Goal: Information Seeking & Learning: Find specific fact

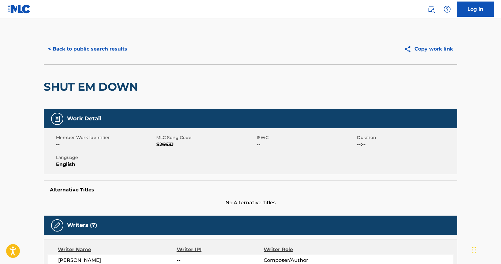
click at [119, 46] on button "< Back to public search results" at bounding box center [88, 48] width 88 height 15
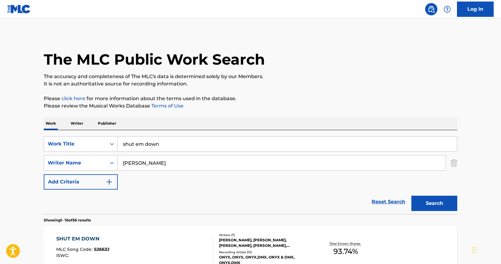
scroll to position [46, 0]
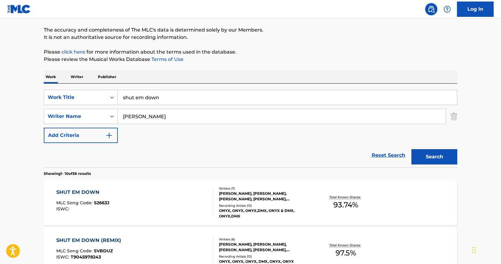
click at [173, 98] on input "shut em down" at bounding box center [287, 97] width 339 height 15
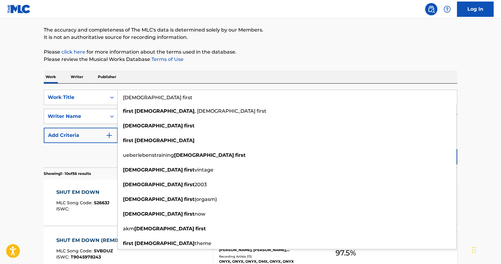
type input "[DEMOGRAPHIC_DATA] first"
click at [44, 111] on div "Writer Name" at bounding box center [75, 116] width 62 height 12
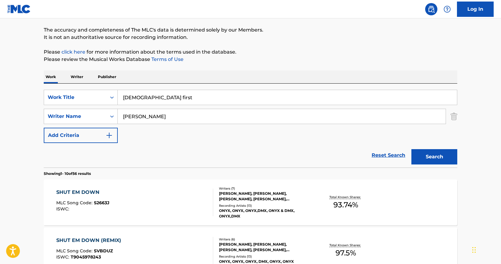
click at [126, 125] on div "SearchWithCriteria7363738c-3bf7-4dce-842e-75d8f4b39904 Work Title [DEMOGRAPHIC_…" at bounding box center [250, 116] width 413 height 53
click at [131, 119] on input "[PERSON_NAME]" at bounding box center [282, 116] width 328 height 15
type input "[PERSON_NAME]"
click at [411, 149] on button "Search" at bounding box center [434, 156] width 46 height 15
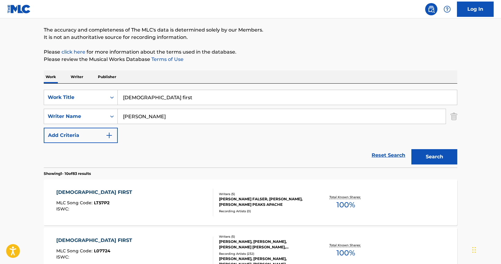
click at [81, 241] on div "[DEMOGRAPHIC_DATA] FIRST" at bounding box center [95, 239] width 79 height 7
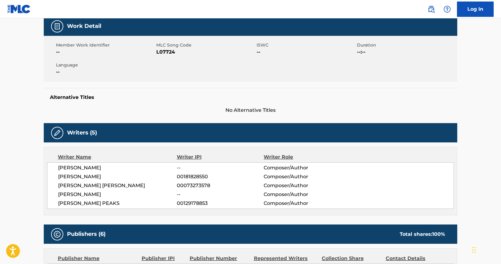
scroll to position [112, 0]
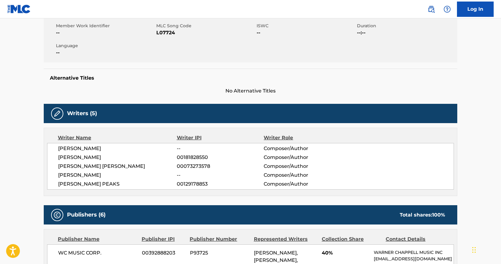
click at [119, 167] on span "[PERSON_NAME] [PERSON_NAME]" at bounding box center [117, 165] width 119 height 7
drag, startPoint x: 119, startPoint y: 167, endPoint x: 42, endPoint y: 167, distance: 77.4
copy div "[PERSON_NAME] [PERSON_NAME]"
click at [84, 146] on span "[PERSON_NAME]" at bounding box center [117, 148] width 119 height 7
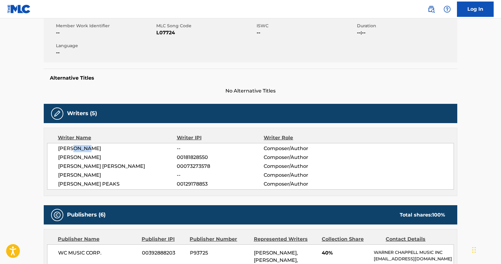
click at [84, 146] on span "[PERSON_NAME]" at bounding box center [117, 148] width 119 height 7
copy div "[PERSON_NAME]"
